Goal: Obtain resource: Download file/media

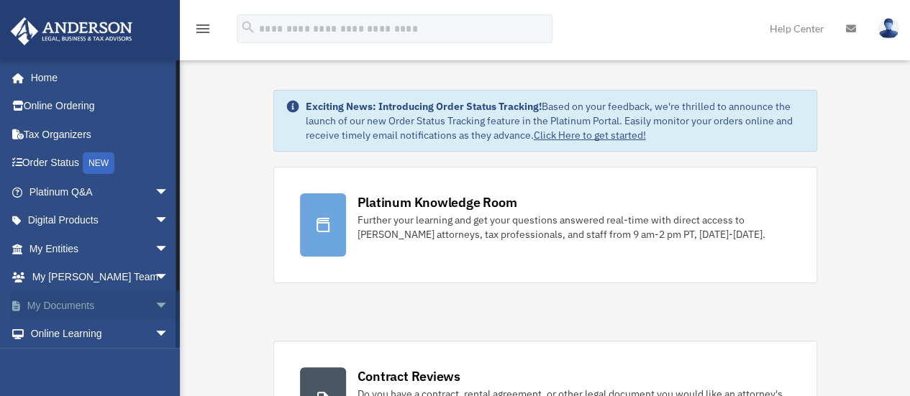
click at [155, 298] on span "arrow_drop_down" at bounding box center [169, 305] width 29 height 29
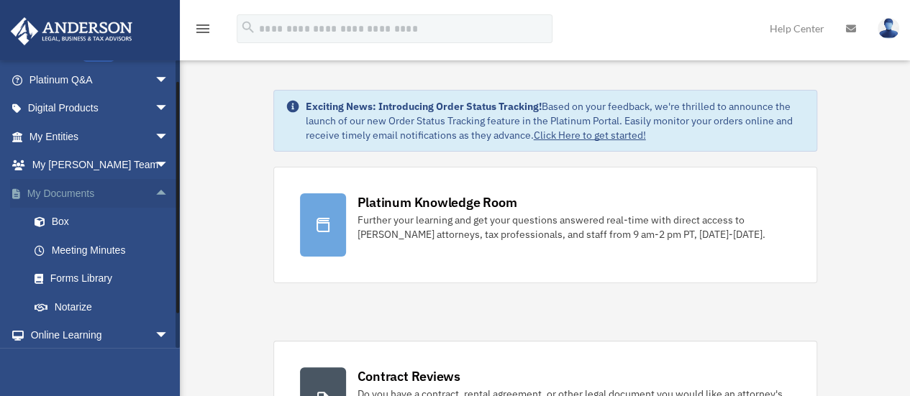
scroll to position [144, 0]
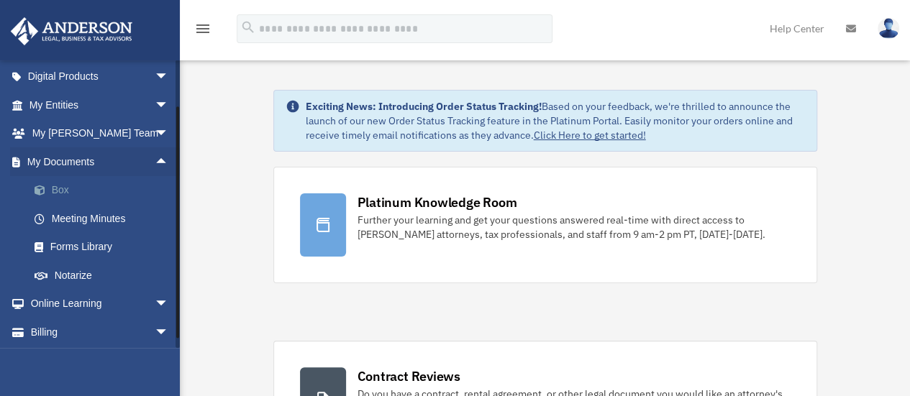
click at [72, 188] on link "Box" at bounding box center [105, 190] width 170 height 29
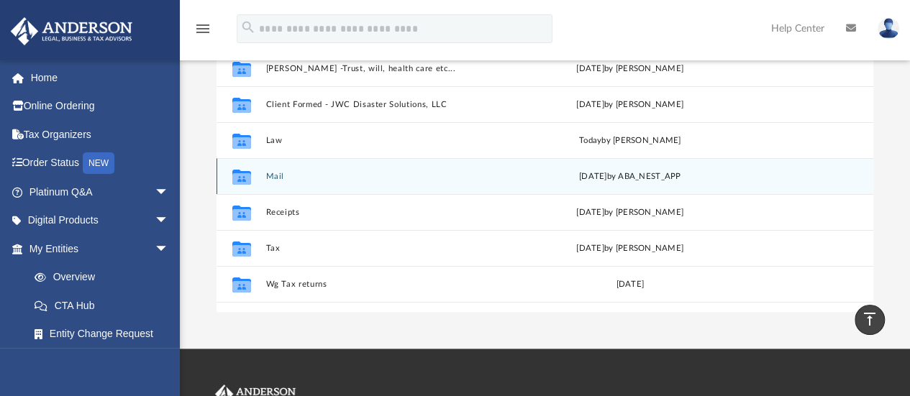
scroll to position [216, 0]
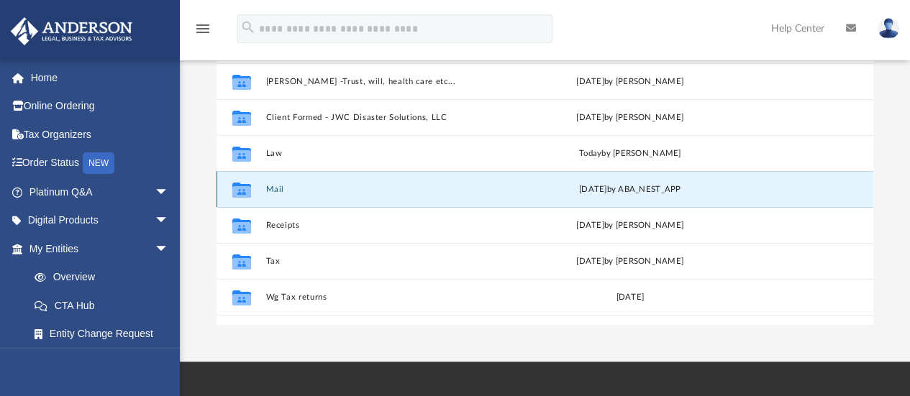
click at [276, 188] on button "Mail" at bounding box center [384, 189] width 239 height 9
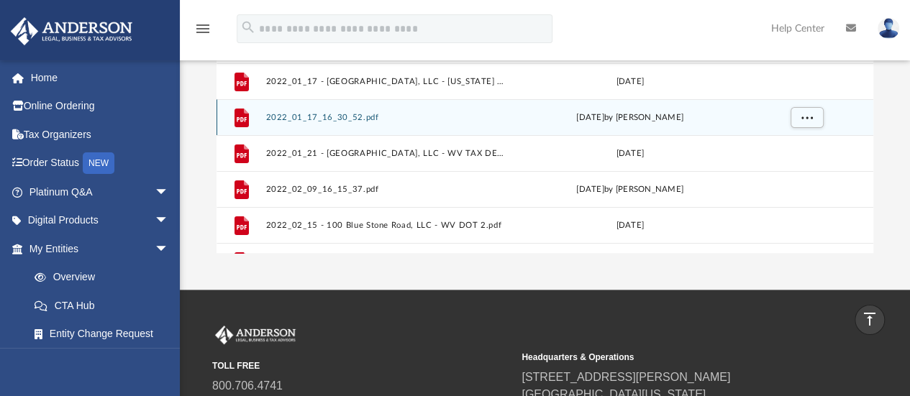
scroll to position [0, 0]
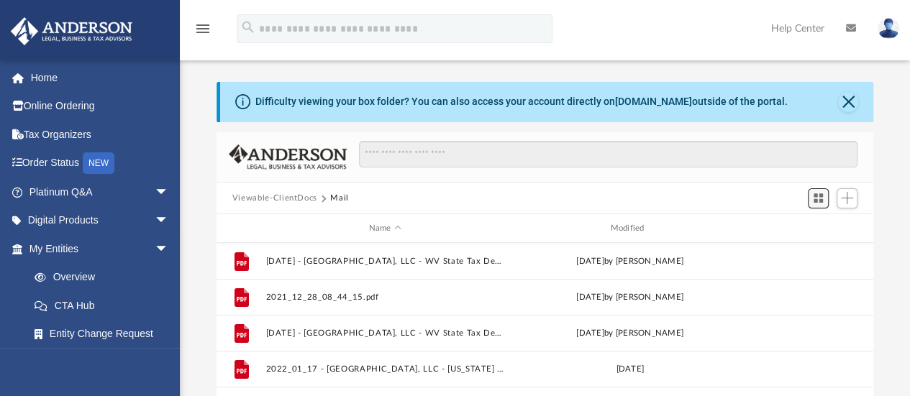
click at [823, 201] on span "Switch to Grid View" at bounding box center [818, 198] width 12 height 12
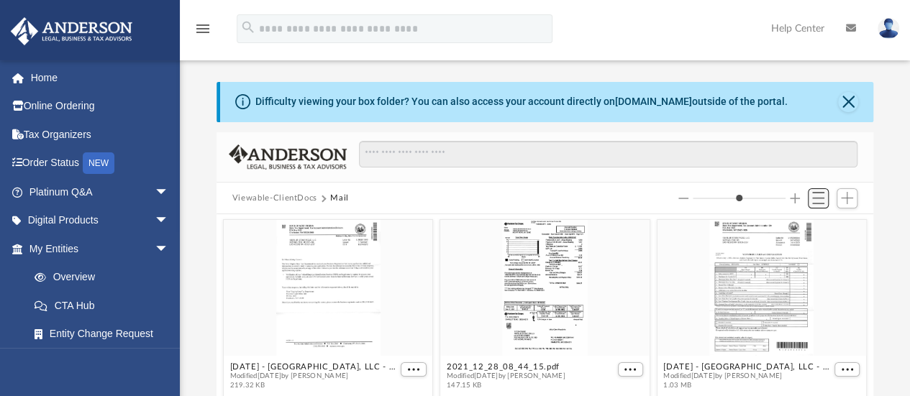
scroll to position [316, 646]
click at [823, 201] on span "Switch to List View" at bounding box center [818, 198] width 12 height 12
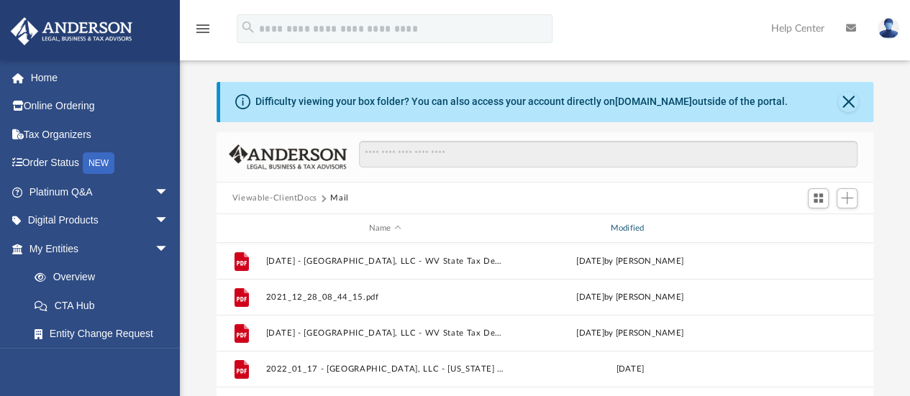
click at [624, 225] on div "Modified" at bounding box center [629, 228] width 239 height 13
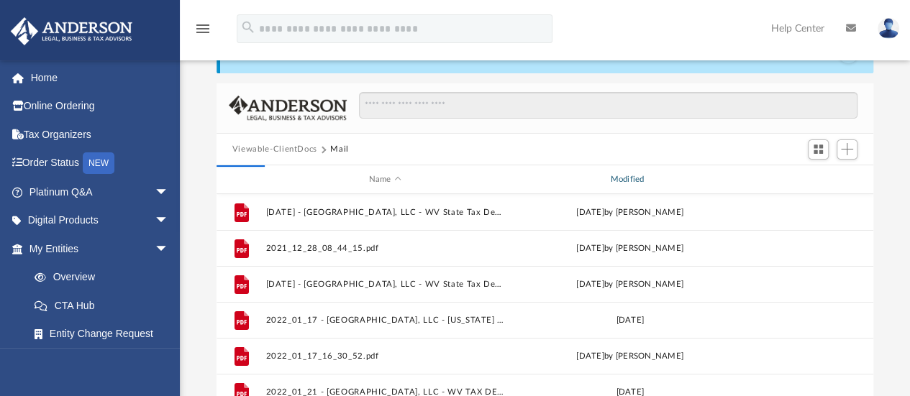
scroll to position [72, 0]
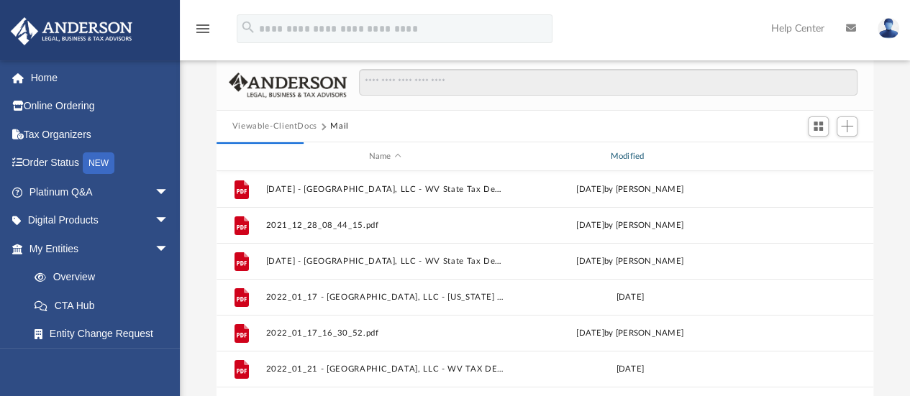
click at [626, 156] on div "Modified" at bounding box center [629, 156] width 239 height 13
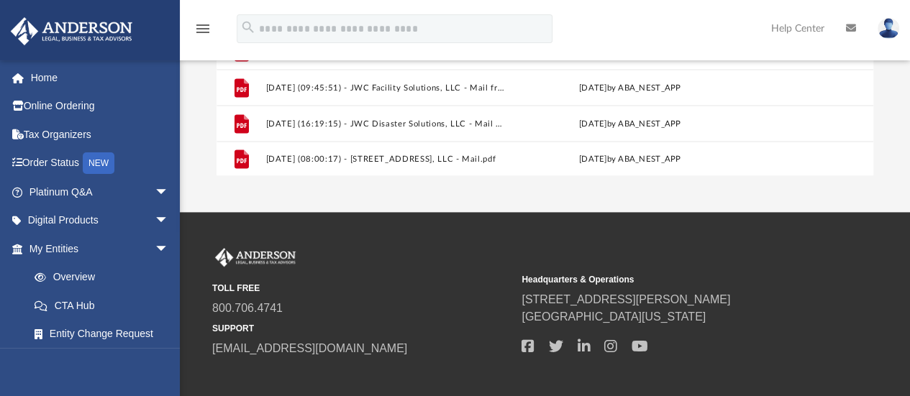
scroll to position [344, 0]
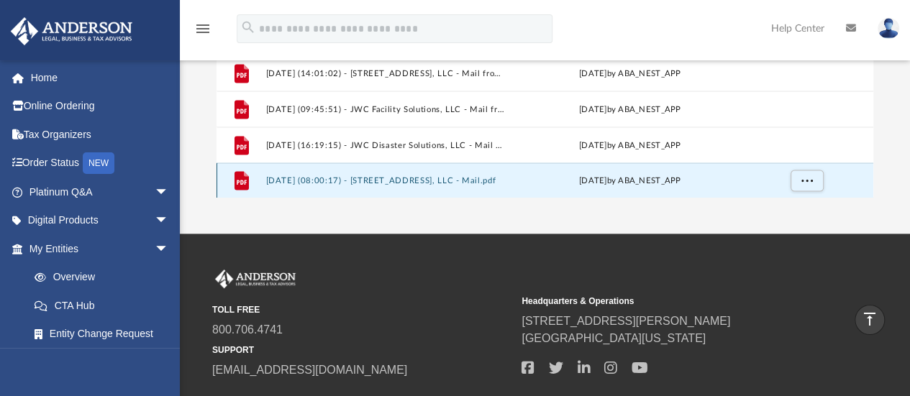
click at [331, 179] on button "[DATE] (08:00:17) - [STREET_ADDRESS], LLC - Mail.pdf" at bounding box center [384, 180] width 239 height 9
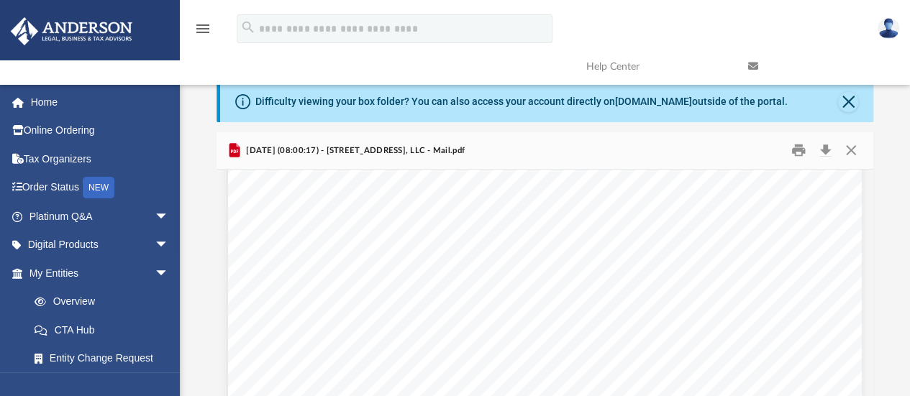
scroll to position [1654, 0]
click at [800, 154] on button "Print" at bounding box center [798, 150] width 29 height 22
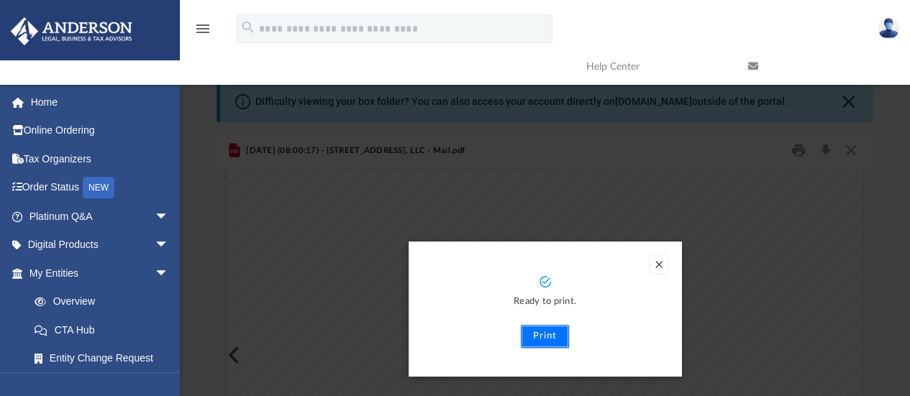
click at [548, 340] on button "Print" at bounding box center [545, 336] width 48 height 23
